Goal: Navigation & Orientation: Find specific page/section

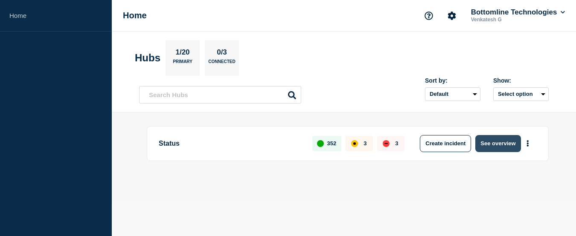
click at [485, 141] on button "See overview" at bounding box center [498, 143] width 45 height 17
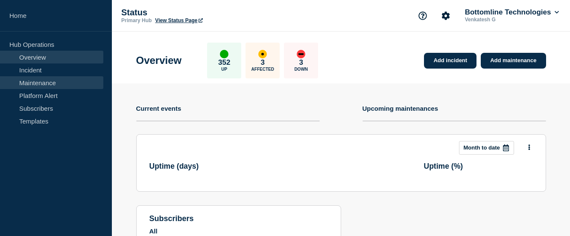
click at [44, 85] on link "Maintenance" at bounding box center [51, 82] width 103 height 13
